Goal: Task Accomplishment & Management: Complete application form

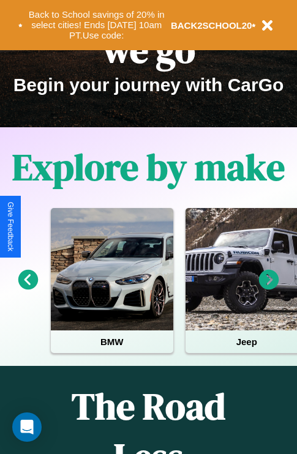
scroll to position [188, 0]
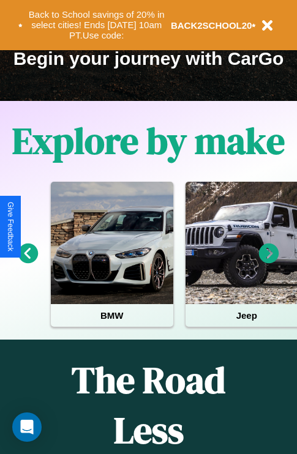
click at [269, 262] on icon at bounding box center [269, 254] width 20 height 20
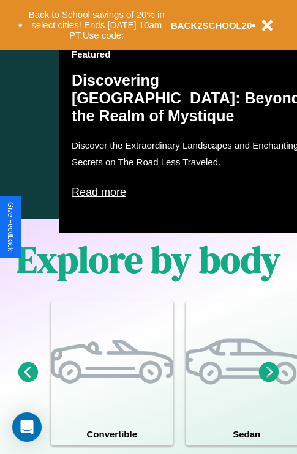
scroll to position [953, 0]
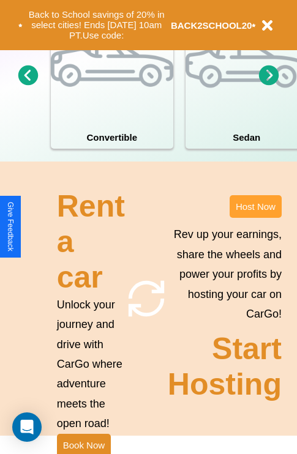
click at [255, 218] on button "Host Now" at bounding box center [255, 206] width 52 height 23
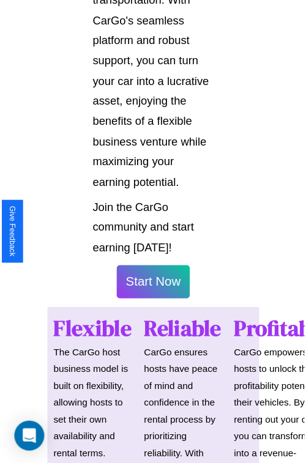
scroll to position [867, 0]
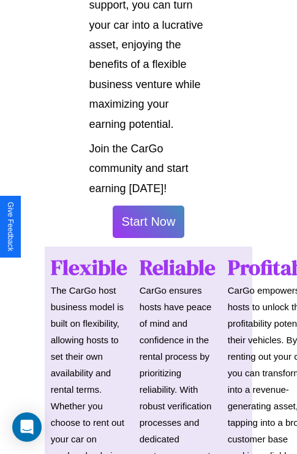
click at [148, 227] on button "Start Now" at bounding box center [149, 222] width 72 height 32
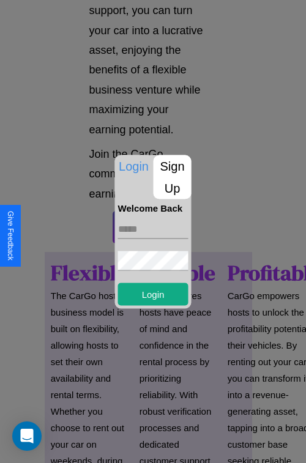
click at [172, 177] on p "Sign Up" at bounding box center [173, 177] width 38 height 44
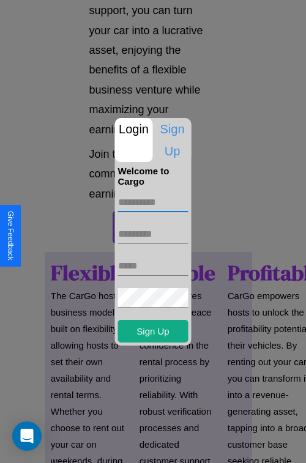
click at [153, 202] on input "text" at bounding box center [153, 203] width 70 height 20
type input "******"
click at [153, 234] on input "text" at bounding box center [153, 235] width 70 height 20
type input "****"
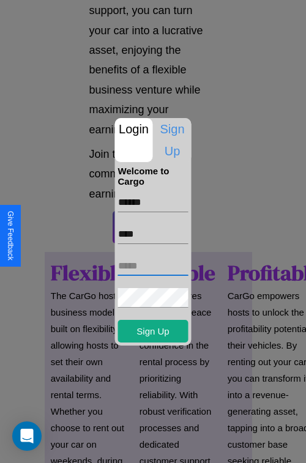
click at [153, 266] on input "text" at bounding box center [153, 266] width 70 height 20
type input "**********"
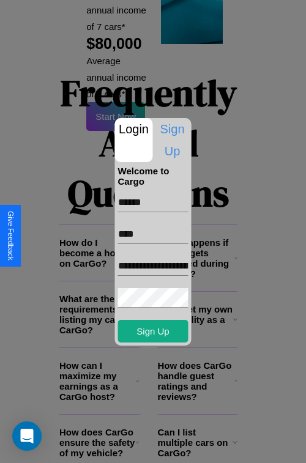
click at [157, 447] on div at bounding box center [153, 231] width 306 height 463
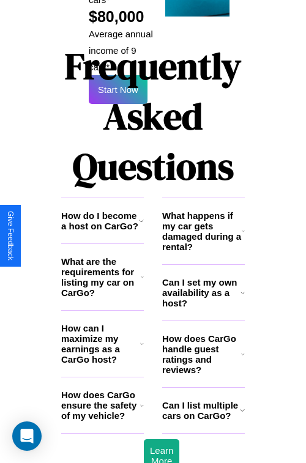
scroll to position [863, 0]
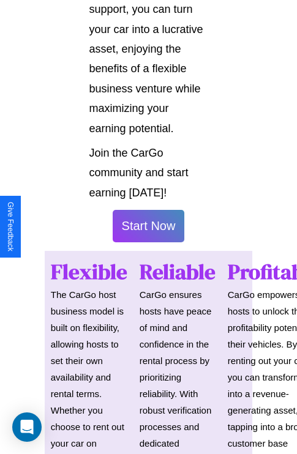
click at [148, 231] on button "Start Now" at bounding box center [149, 226] width 72 height 32
